Goal: Task Accomplishment & Management: Manage account settings

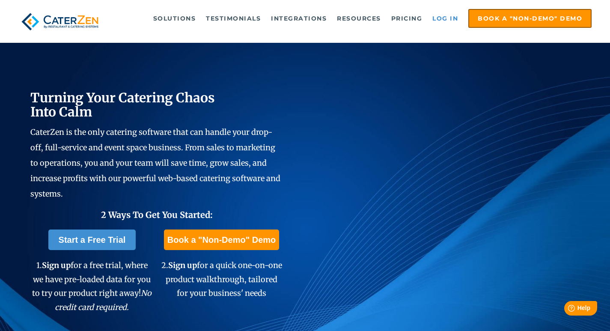
click at [454, 15] on link "Log in" at bounding box center [445, 18] width 34 height 17
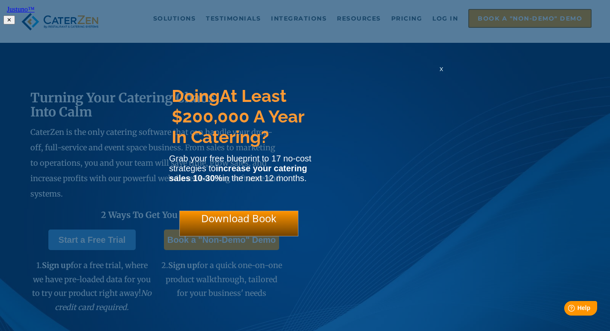
click at [442, 72] on span "x" at bounding box center [440, 69] width 3 height 8
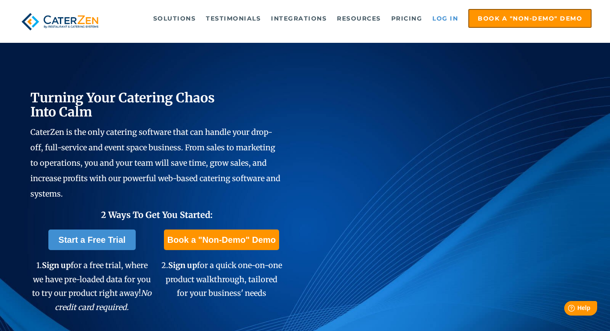
click at [449, 17] on link "Log in" at bounding box center [445, 18] width 34 height 17
click at [444, 18] on link "Log in" at bounding box center [445, 18] width 34 height 17
